Goal: Check status: Check status

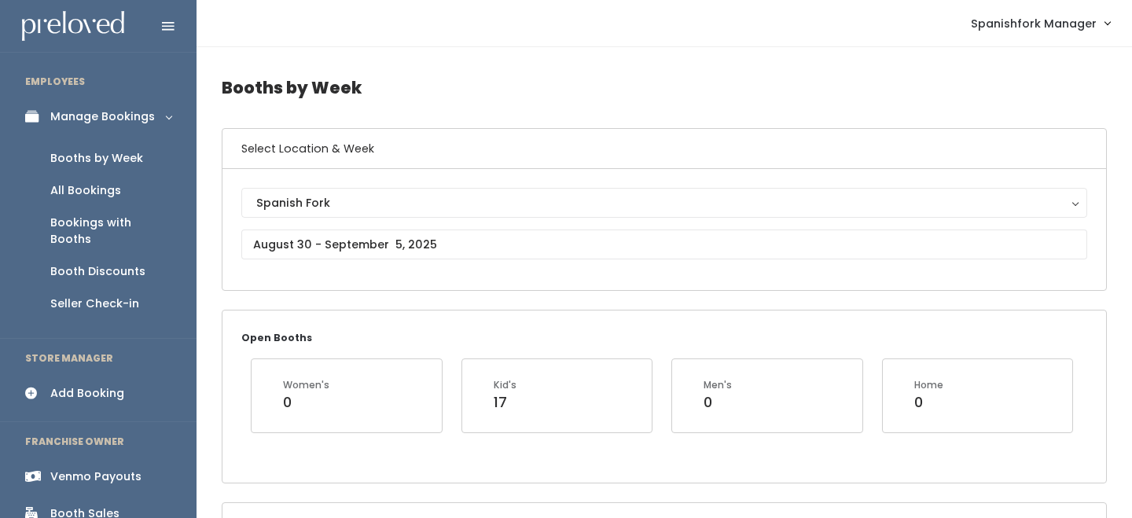
click at [115, 263] on div "Booth Discounts" at bounding box center [97, 271] width 95 height 17
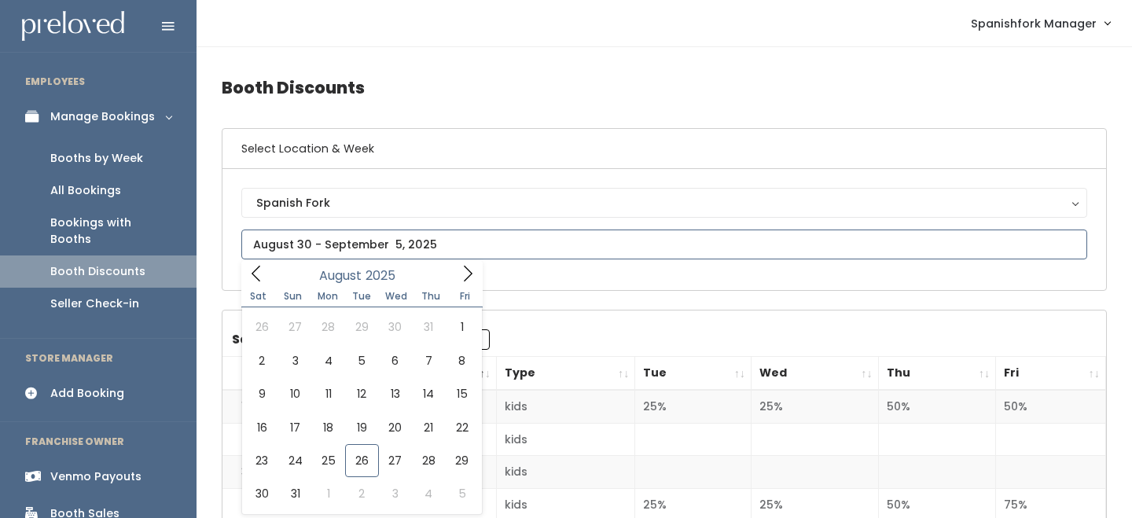
click at [302, 236] on input "text" at bounding box center [664, 245] width 846 height 30
type input "August 23 to August 29"
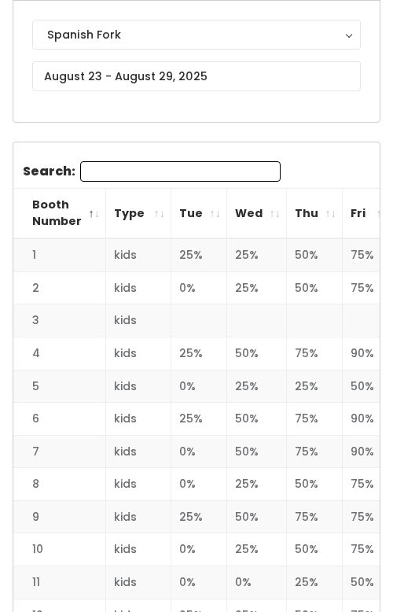
scroll to position [186, 0]
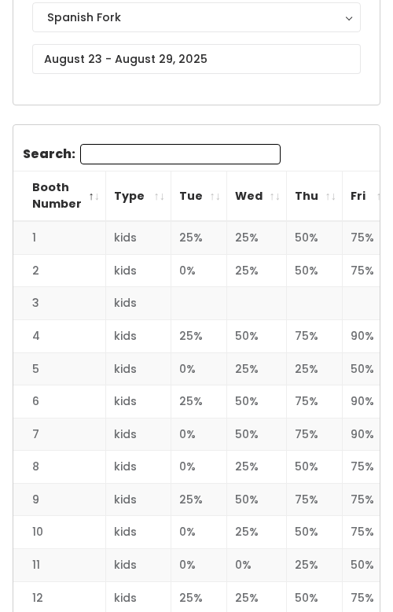
click at [207, 198] on th "Tue" at bounding box center [199, 196] width 56 height 50
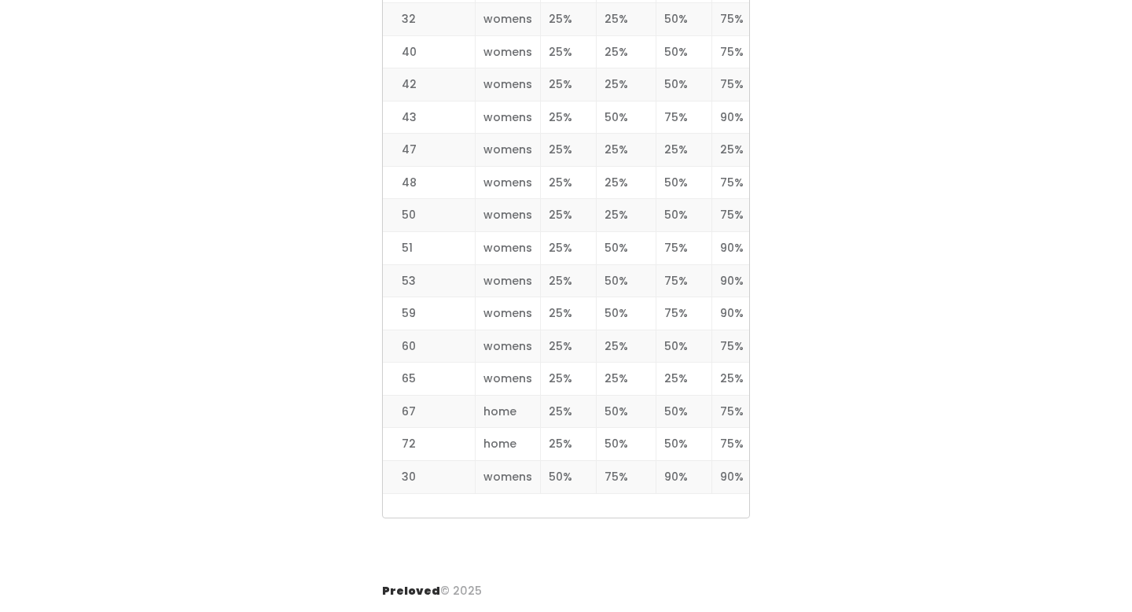
scroll to position [2350, 0]
